Goal: Information Seeking & Learning: Understand process/instructions

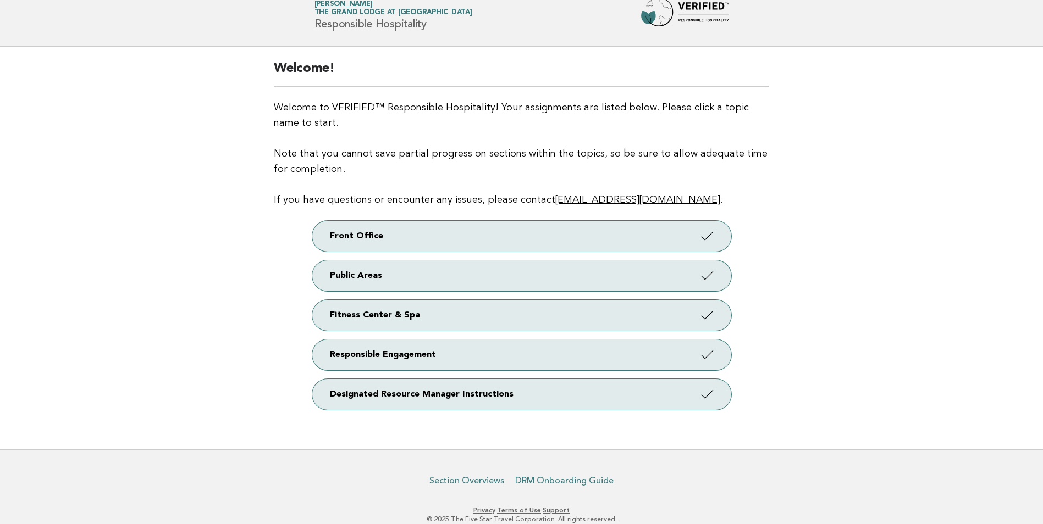
scroll to position [56, 0]
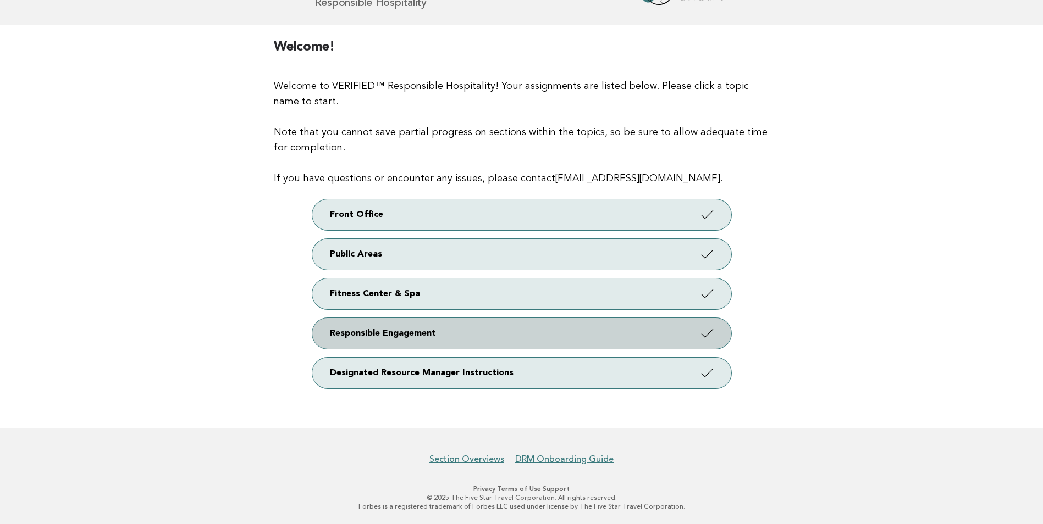
click at [376, 333] on link "Responsible Engagement" at bounding box center [521, 333] width 419 height 31
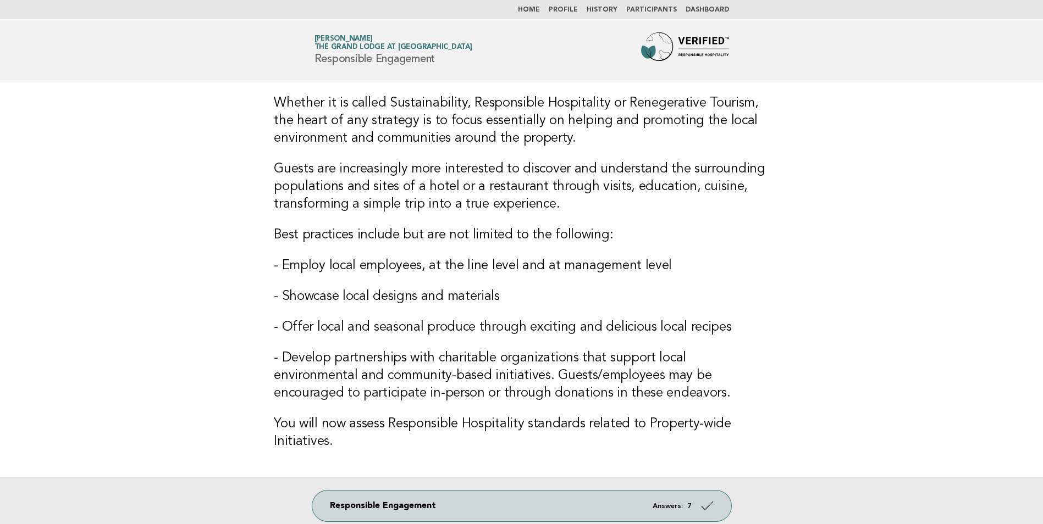
scroll to position [55, 0]
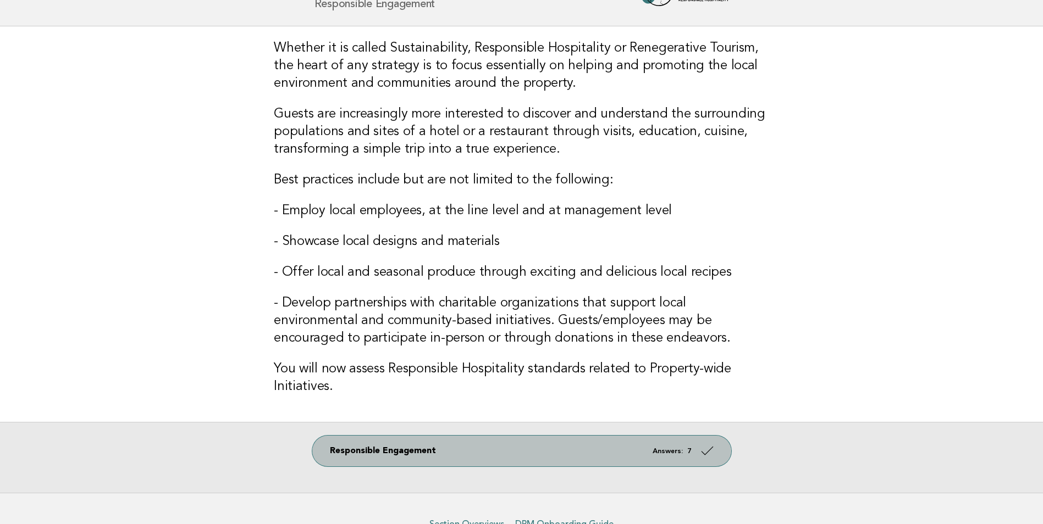
click at [583, 441] on link "Responsible Engagement Answers: 7" at bounding box center [521, 451] width 419 height 31
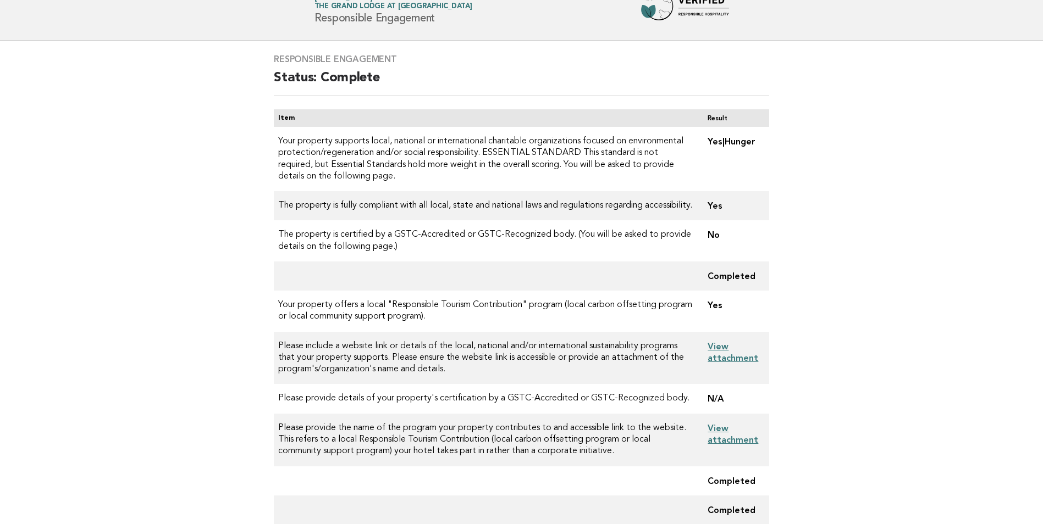
scroll to position [110, 0]
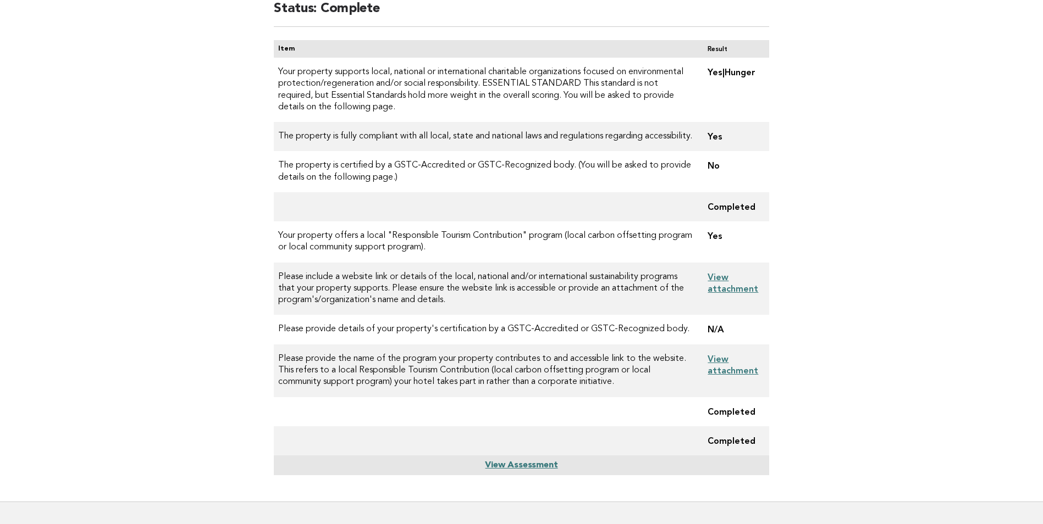
click at [725, 285] on link "View attachment" at bounding box center [732, 283] width 51 height 22
